Goal: Find specific page/section: Find specific page/section

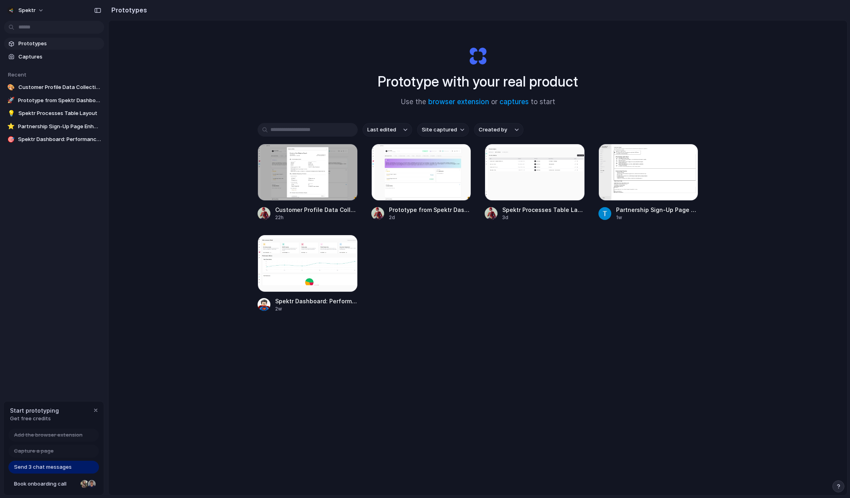
click at [225, 163] on div "Prototype with your real product Use the browser extension or captures to start…" at bounding box center [478, 278] width 738 height 517
click at [179, 259] on div "Prototype with your real product Use the browser extension or captures to start…" at bounding box center [478, 278] width 738 height 517
drag, startPoint x: 298, startPoint y: 84, endPoint x: 304, endPoint y: 162, distance: 77.9
click at [298, 85] on div "Prototype with your real product Use the browser extension or captures to start…" at bounding box center [478, 278] width 738 height 517
click at [312, 184] on div at bounding box center [307, 172] width 100 height 57
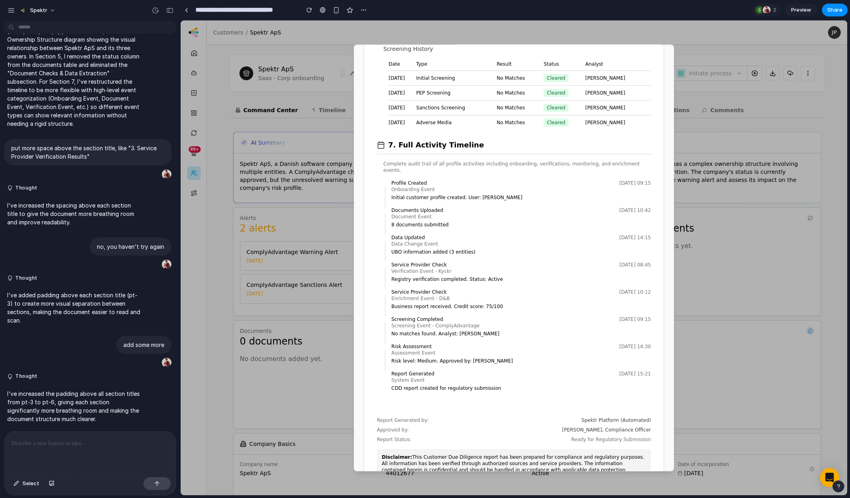
scroll to position [1387, 0]
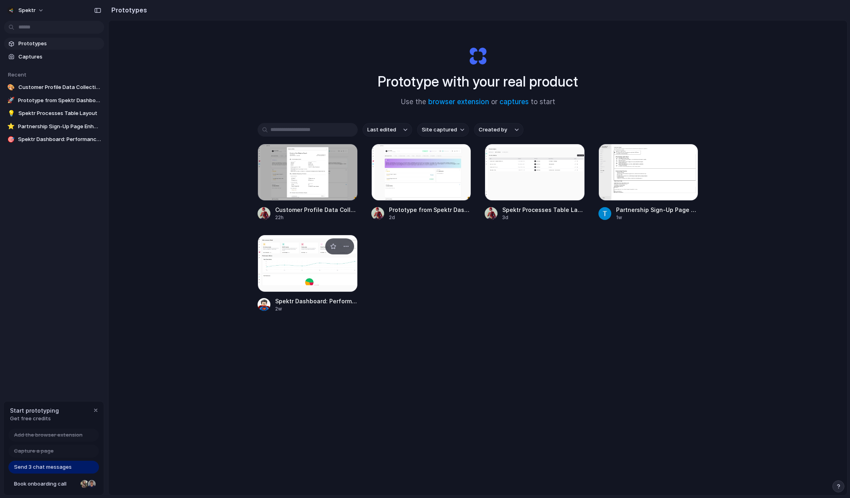
click at [321, 271] on div at bounding box center [307, 263] width 100 height 57
